Goal: Information Seeking & Learning: Find specific fact

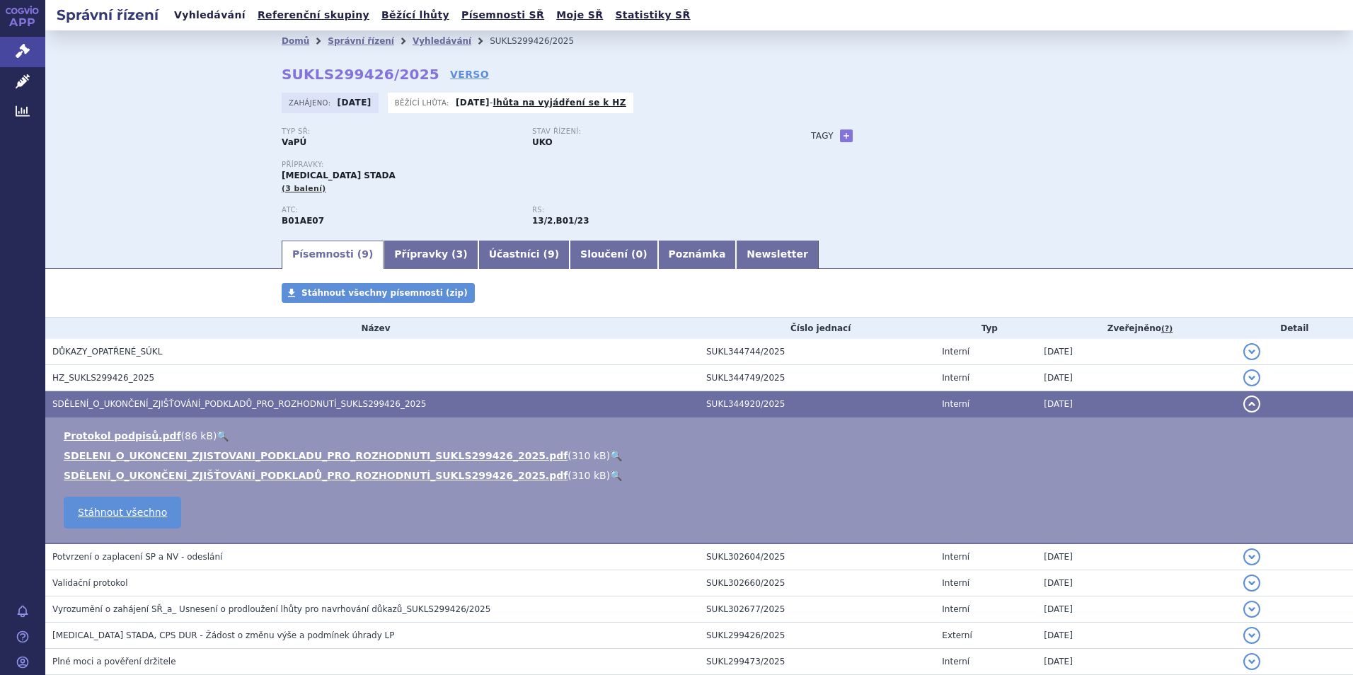
click at [200, 20] on link "Vyhledávání" at bounding box center [210, 15] width 80 height 19
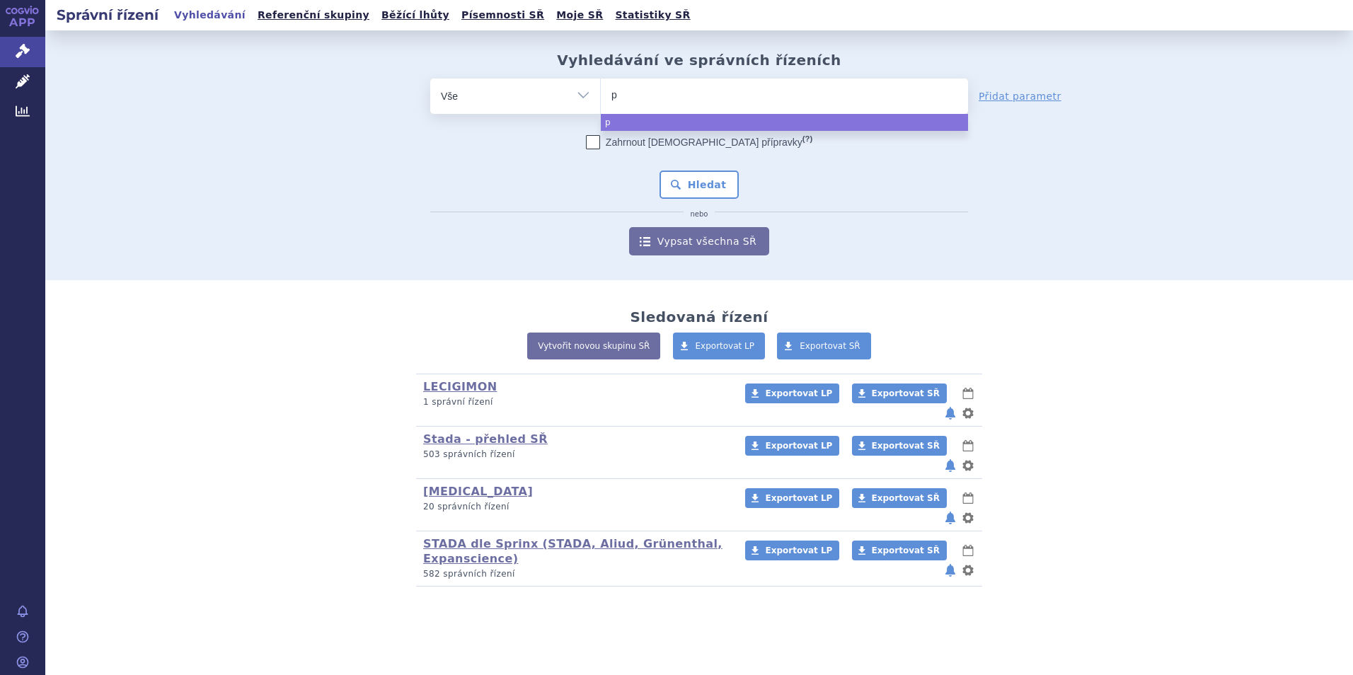
type input "pa"
type input "paz"
type input "pazo"
type input "pazopa"
type input "pazopan"
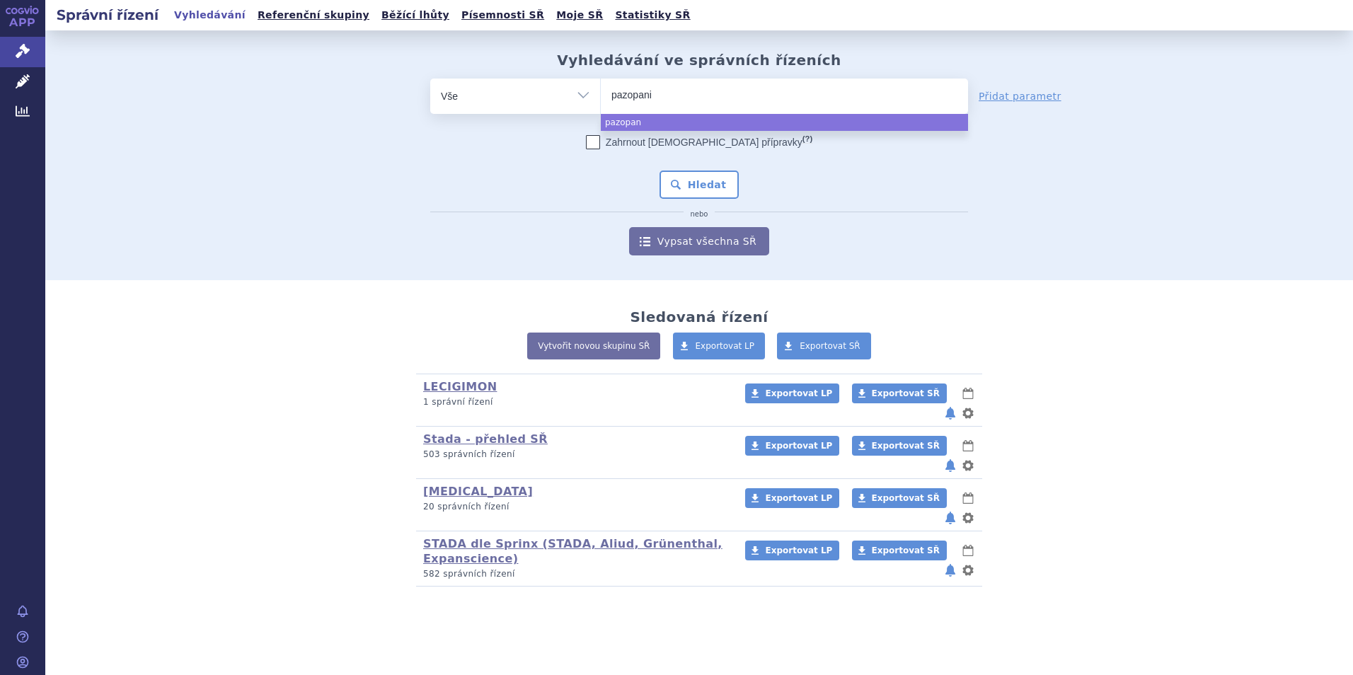
type input "[MEDICAL_DATA]"
select select "[MEDICAL_DATA]"
click at [705, 188] on button "Hledat" at bounding box center [699, 185] width 80 height 28
